Goal: Task Accomplishment & Management: Use online tool/utility

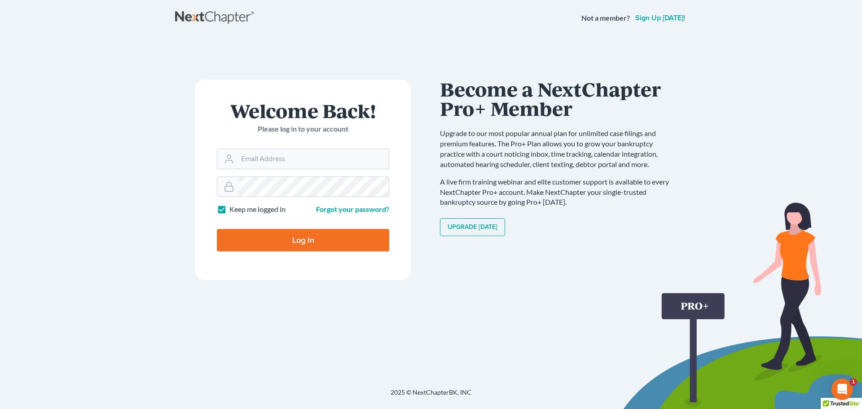
type input "[EMAIL_ADDRESS][DOMAIN_NAME]"
click at [316, 242] on input "Log In" at bounding box center [303, 240] width 172 height 22
type input "Thinking..."
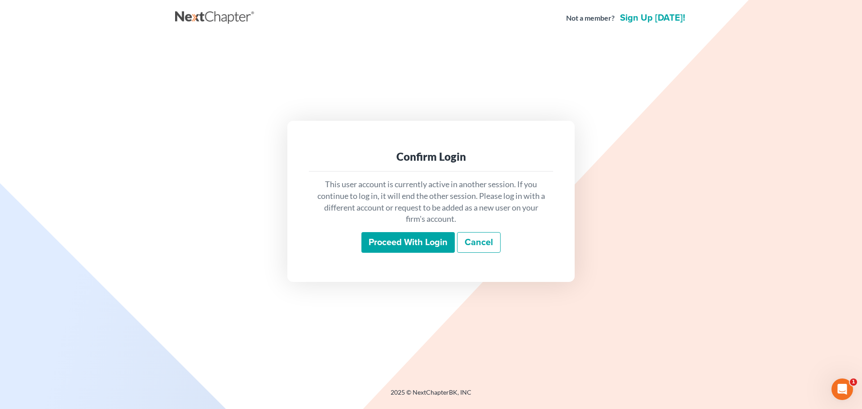
click at [393, 245] on input "Proceed with login" at bounding box center [407, 242] width 93 height 21
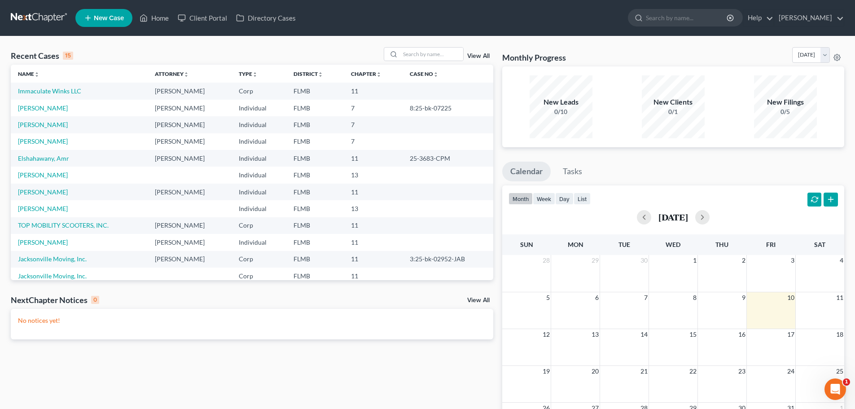
click at [52, 86] on td "Immaculate Winks LLC" at bounding box center [79, 91] width 137 height 17
click at [50, 89] on link "Immaculate Winks LLC" at bounding box center [49, 91] width 63 height 8
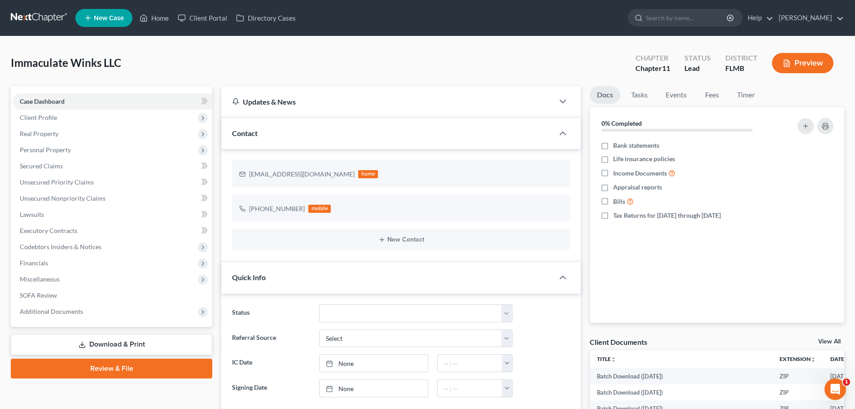
click at [802, 65] on button "Preview" at bounding box center [803, 63] width 62 height 20
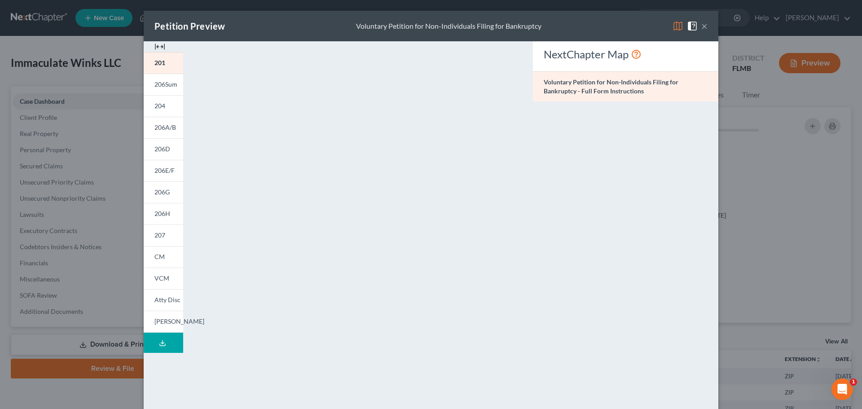
click at [166, 125] on span "206A/B" at bounding box center [165, 127] width 22 height 8
click at [165, 278] on span "VCM" at bounding box center [161, 278] width 15 height 8
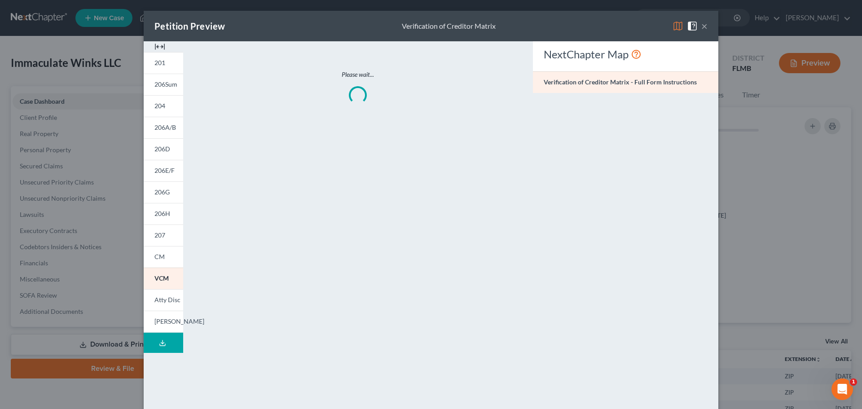
click at [160, 255] on span "CM" at bounding box center [159, 257] width 10 height 8
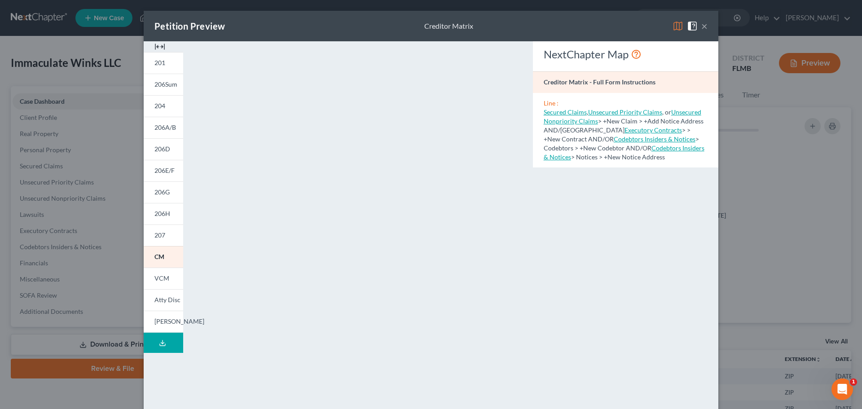
click at [156, 173] on span "206E/F" at bounding box center [164, 171] width 20 height 8
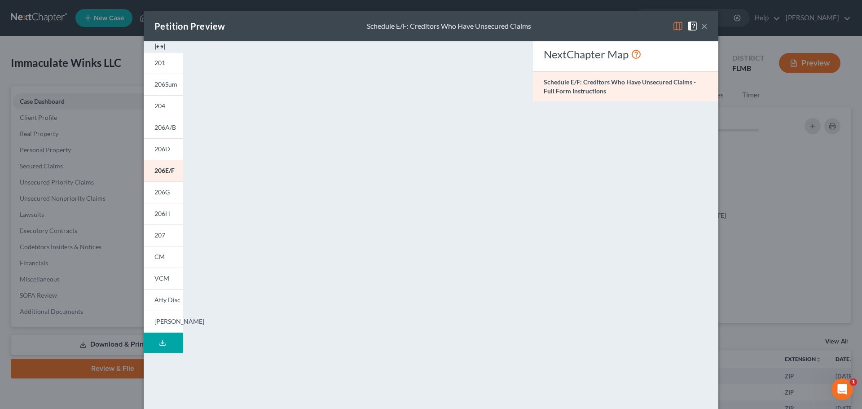
click at [168, 146] on link "206D" at bounding box center [164, 149] width 40 height 22
click at [161, 105] on span "204" at bounding box center [159, 106] width 11 height 8
click at [701, 23] on button "×" at bounding box center [704, 26] width 6 height 11
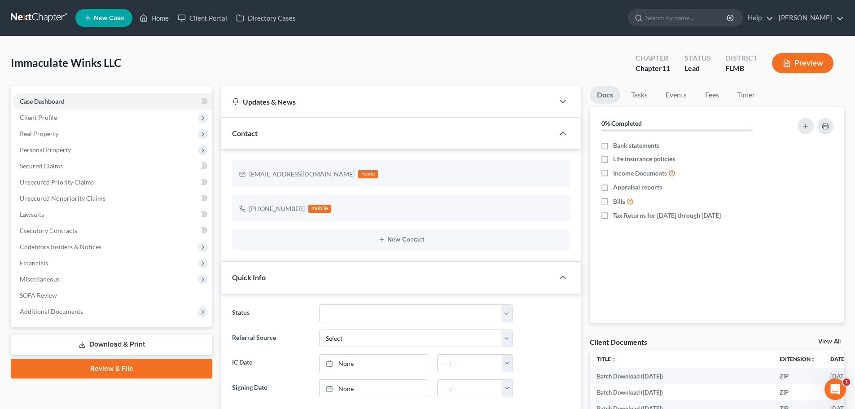
click at [71, 149] on span "Personal Property" at bounding box center [113, 150] width 200 height 16
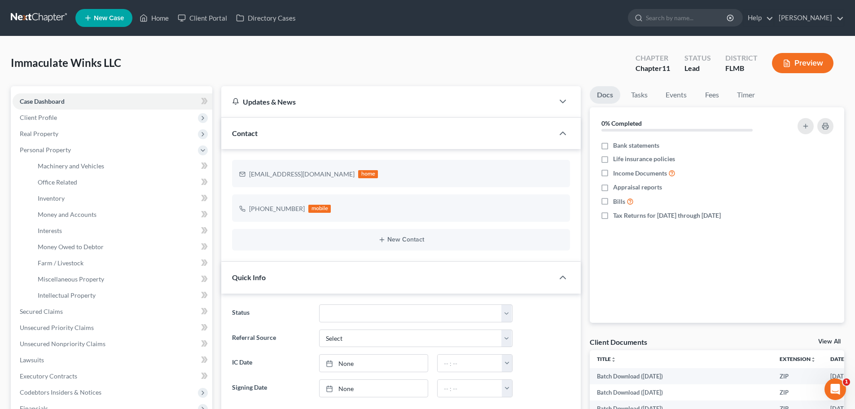
click at [808, 62] on button "Preview" at bounding box center [803, 63] width 62 height 20
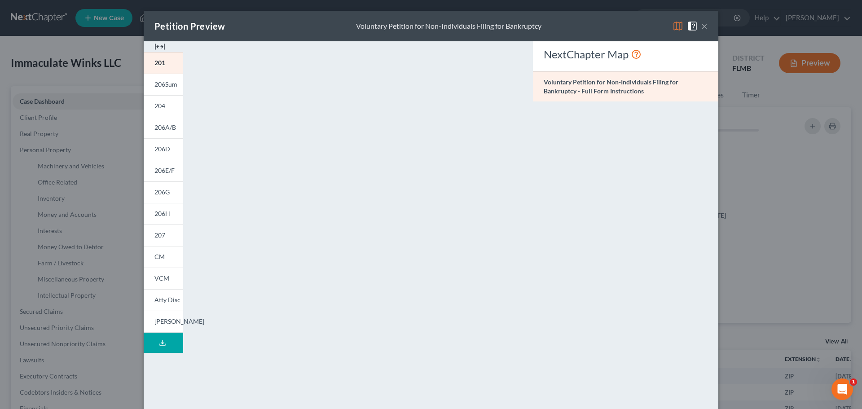
click at [164, 84] on span "206Sum" at bounding box center [165, 84] width 23 height 8
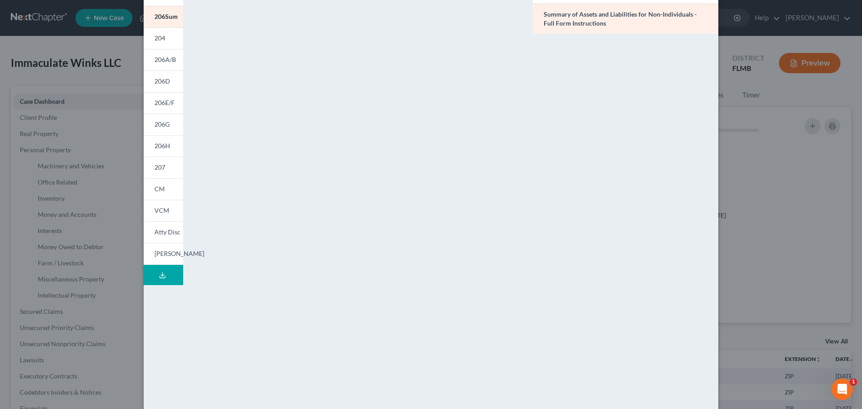
scroll to position [8, 0]
